Goal: Task Accomplishment & Management: Manage account settings

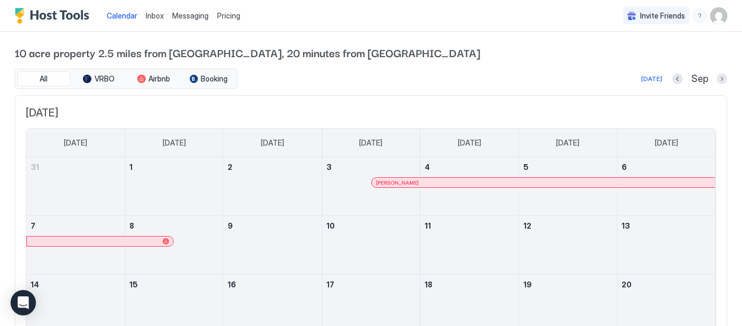
click at [717, 15] on img "User profile" at bounding box center [719, 15] width 17 height 17
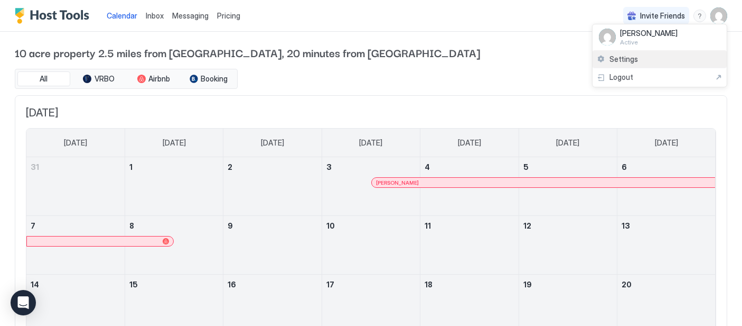
click at [620, 58] on span "Settings" at bounding box center [624, 59] width 29 height 10
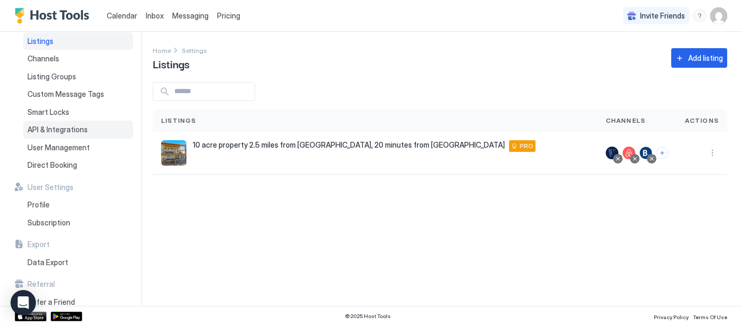
scroll to position [39, 0]
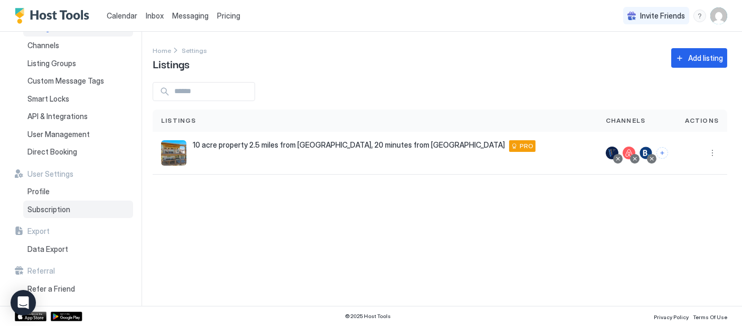
click at [56, 205] on span "Subscription" at bounding box center [48, 210] width 43 height 10
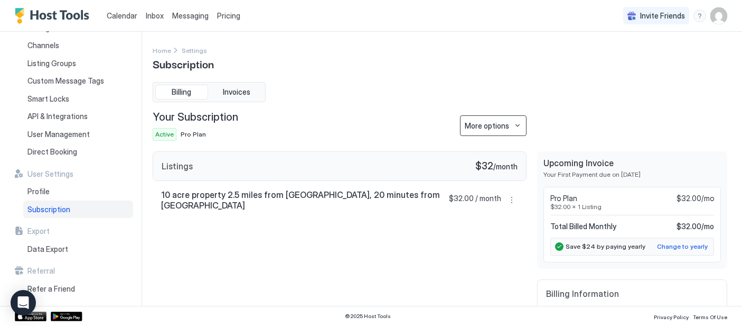
click at [514, 127] on button "More options" at bounding box center [493, 125] width 67 height 21
click at [479, 180] on span "Cancel Subscription" at bounding box center [497, 181] width 62 height 8
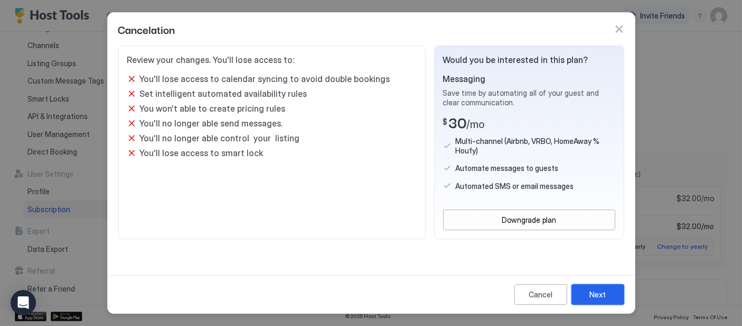
click at [598, 294] on div "Next" at bounding box center [598, 294] width 16 height 11
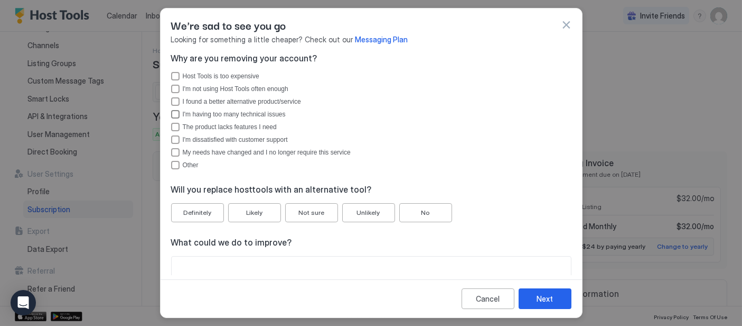
click at [179, 114] on div "I'm having too many technical issues" at bounding box center [175, 114] width 8 height 8
click at [174, 151] on div "My needs have changed and I no longer require this service" at bounding box center [175, 152] width 8 height 8
click at [432, 220] on button "No" at bounding box center [426, 212] width 53 height 19
click at [544, 295] on div "Next" at bounding box center [545, 298] width 16 height 11
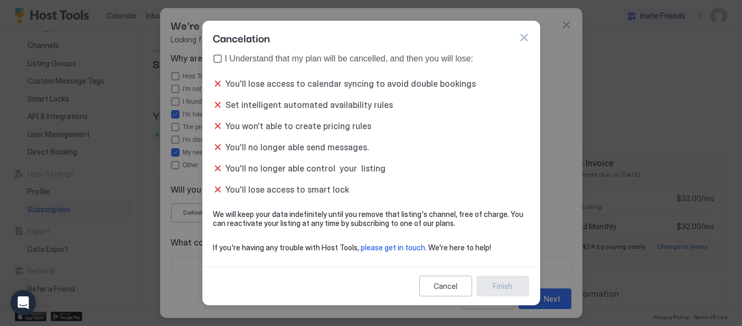
click at [216, 60] on div "true" at bounding box center [217, 58] width 8 height 8
click at [508, 286] on div "Finish" at bounding box center [503, 285] width 20 height 11
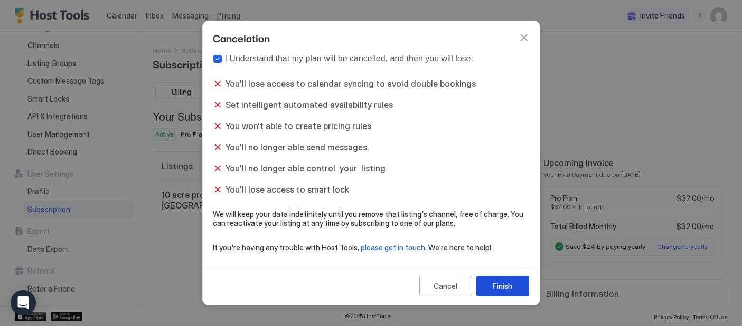
click at [508, 286] on div "Finish" at bounding box center [503, 285] width 20 height 11
click at [508, 289] on div "Finish" at bounding box center [503, 285] width 20 height 11
click at [523, 35] on button "button" at bounding box center [524, 37] width 11 height 11
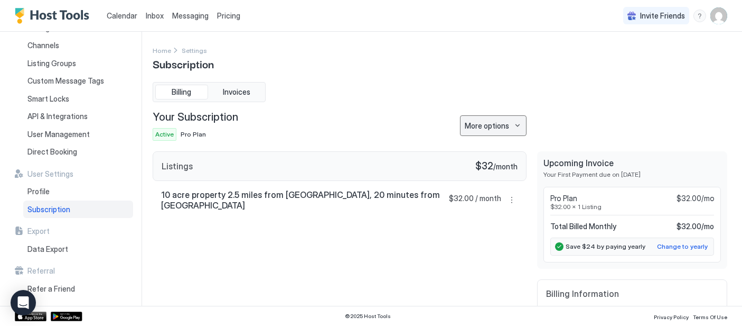
click at [521, 131] on button "More options" at bounding box center [493, 125] width 67 height 21
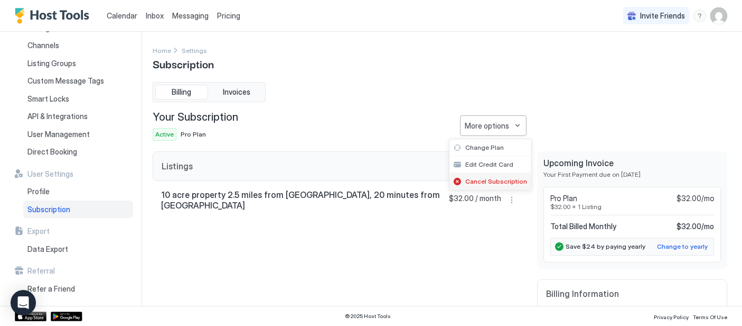
click at [500, 181] on span "Cancel Subscription" at bounding box center [497, 181] width 62 height 8
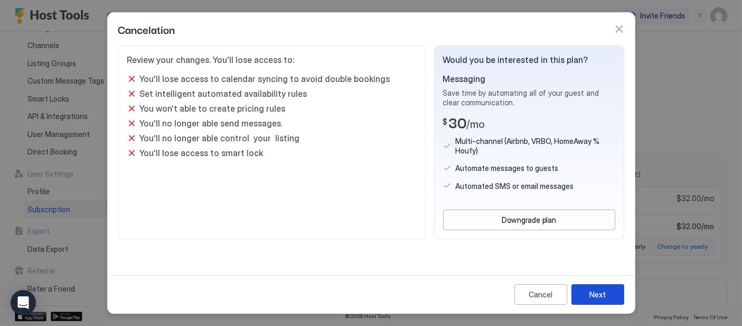
click at [602, 296] on div "Next" at bounding box center [598, 294] width 16 height 11
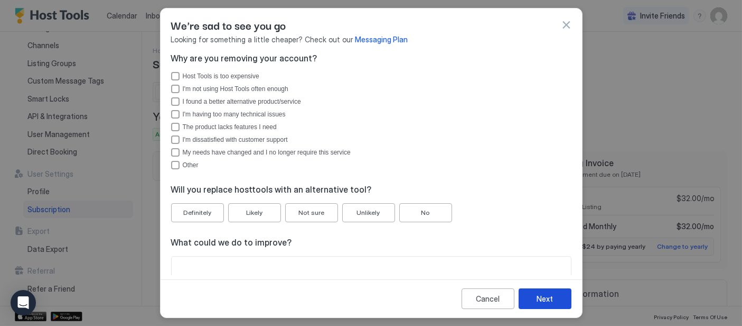
click at [537, 298] on button "Next" at bounding box center [545, 298] width 53 height 21
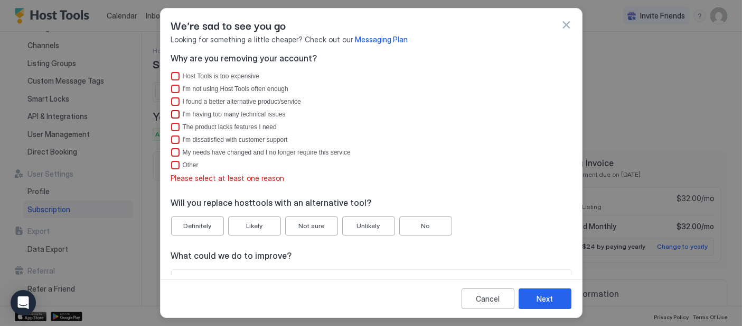
click at [175, 115] on div "I'm having too many technical issues" at bounding box center [175, 114] width 8 height 8
click at [546, 303] on div "Next" at bounding box center [545, 298] width 16 height 11
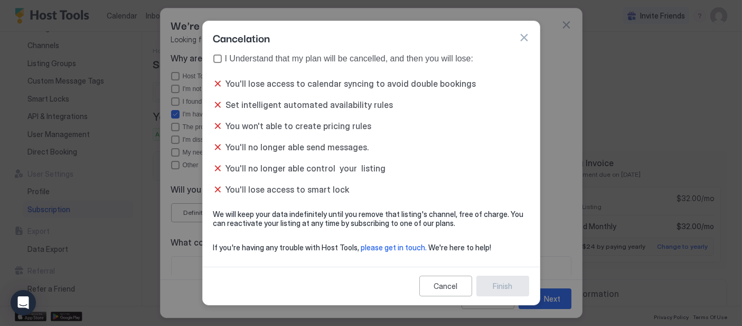
click at [217, 60] on div "true" at bounding box center [217, 58] width 8 height 8
click at [518, 290] on button "Finish" at bounding box center [503, 285] width 53 height 21
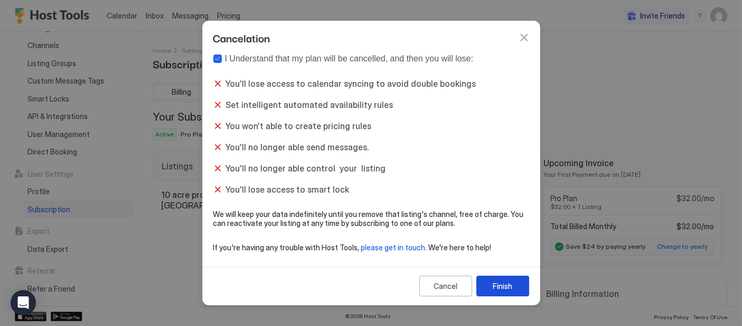
click at [499, 291] on div "Finish" at bounding box center [503, 285] width 20 height 11
click at [524, 40] on button "button" at bounding box center [524, 37] width 11 height 11
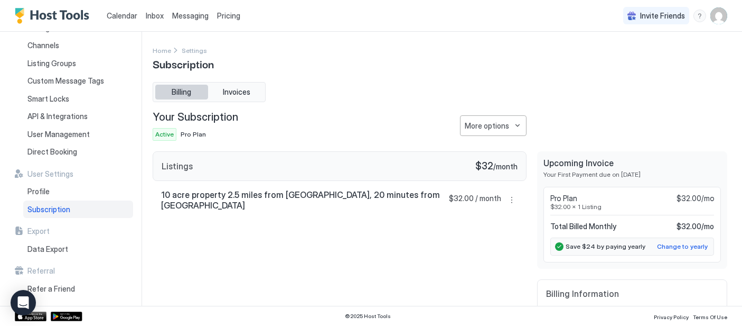
click at [174, 92] on span "Billing" at bounding box center [182, 92] width 20 height 10
